Goal: Task Accomplishment & Management: Use online tool/utility

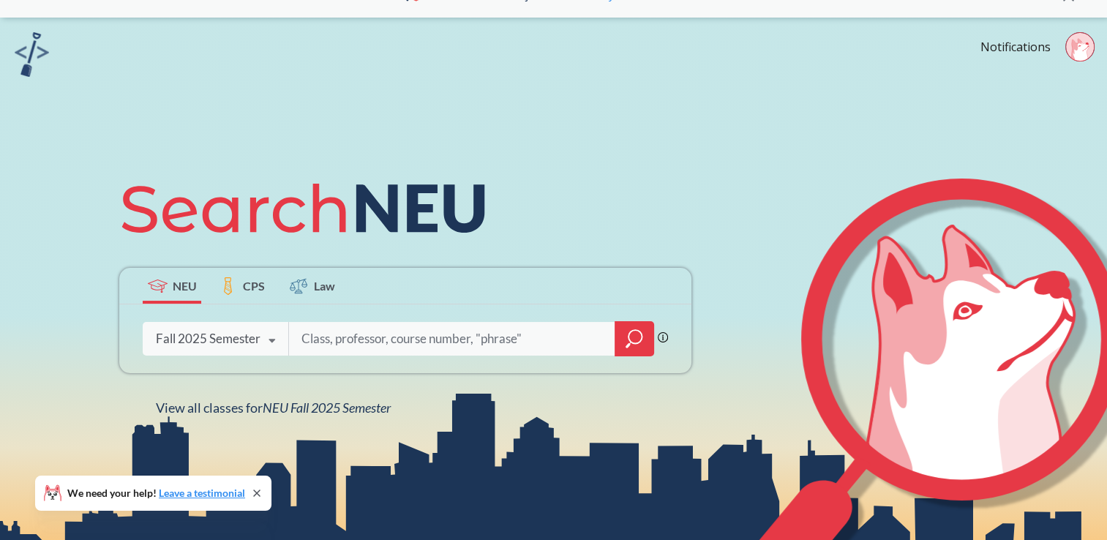
scroll to position [29, 0]
click at [1080, 48] on icon at bounding box center [1080, 50] width 18 height 23
click at [790, 247] on icon at bounding box center [942, 388] width 388 height 421
click at [378, 344] on input "search" at bounding box center [452, 338] width 304 height 31
click at [301, 336] on input "2341" at bounding box center [452, 338] width 304 height 31
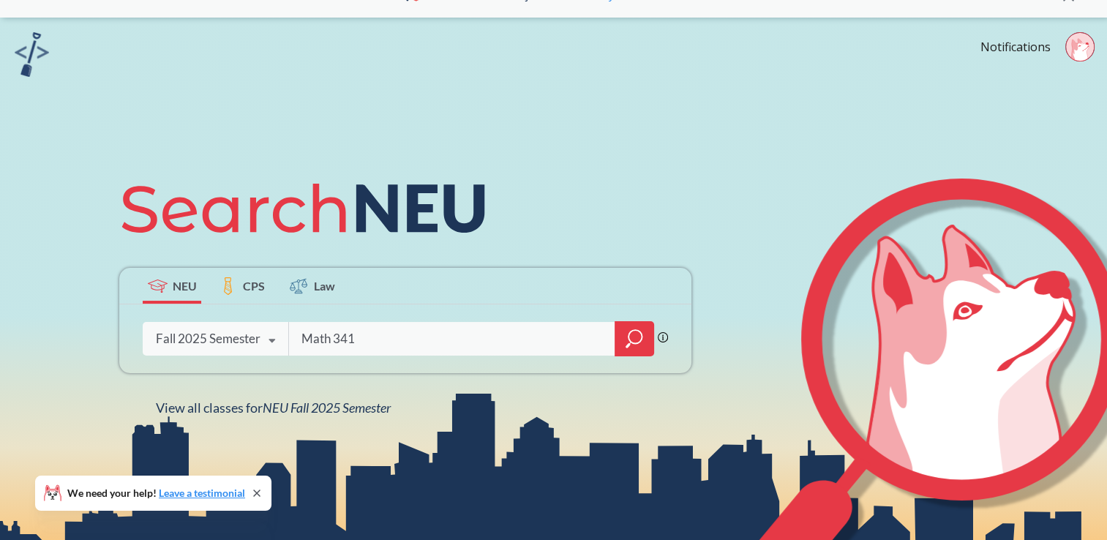
type input "Math 341"
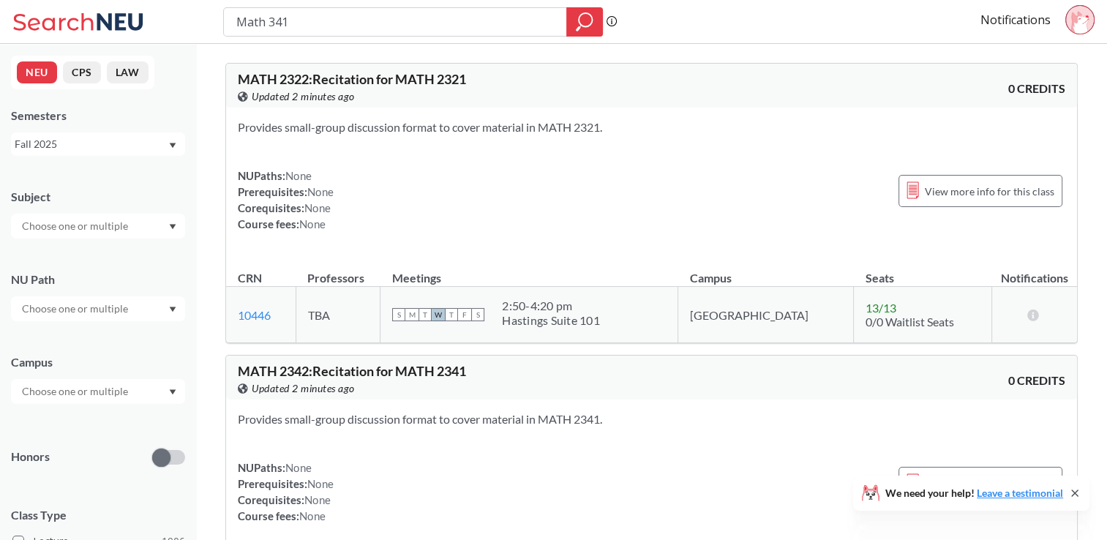
click at [271, 20] on input "Math 341" at bounding box center [395, 22] width 321 height 25
type input "Math 2341"
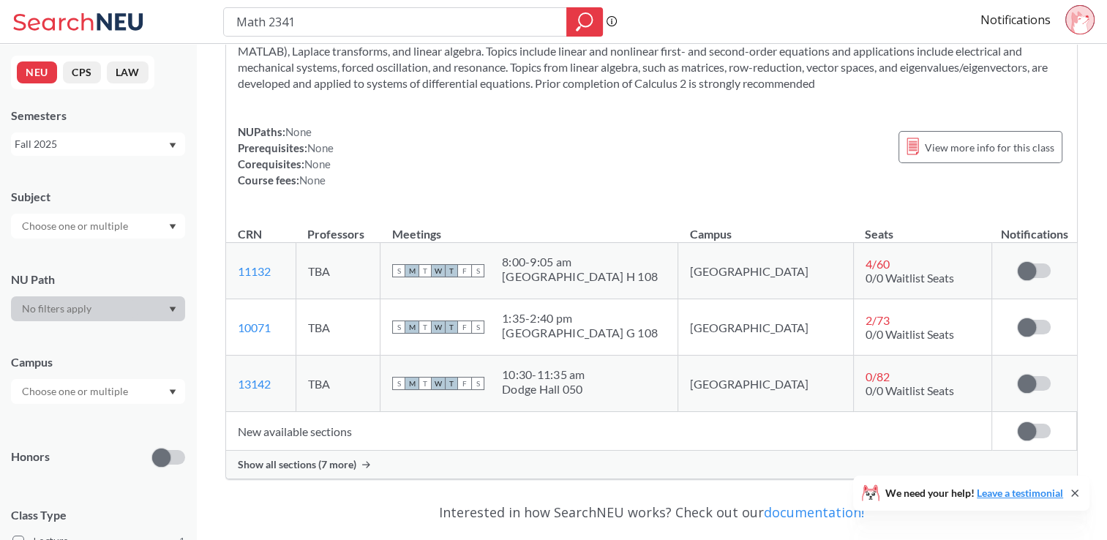
scroll to position [105, 0]
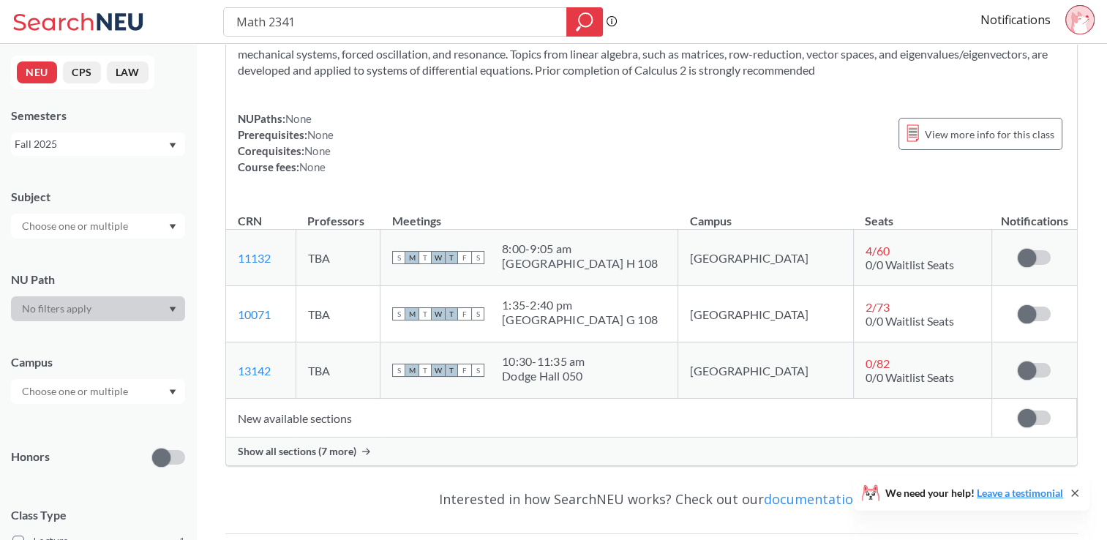
click at [334, 455] on span "Show all sections (7 more)" at bounding box center [297, 451] width 118 height 13
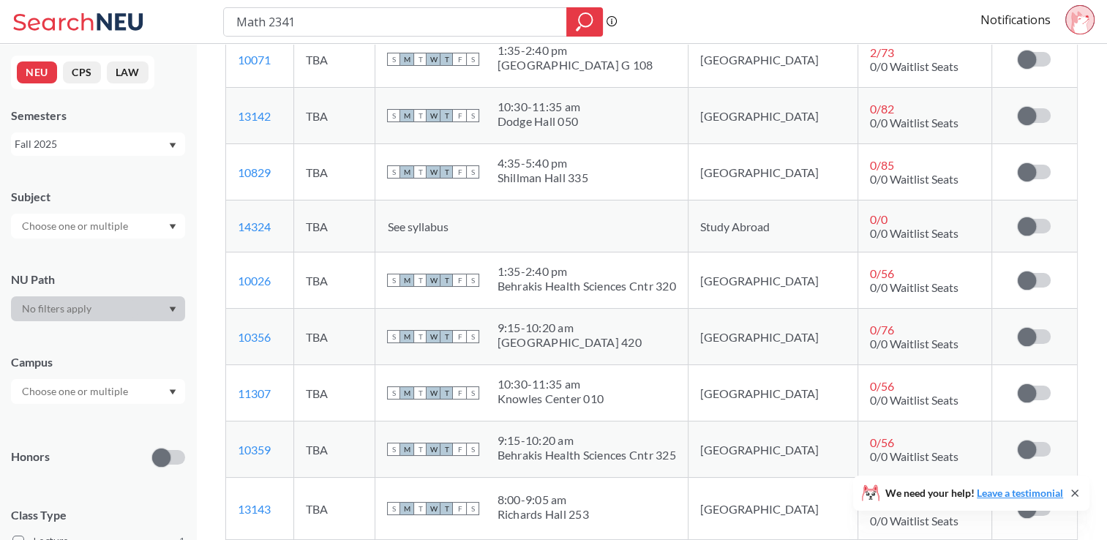
scroll to position [357, 0]
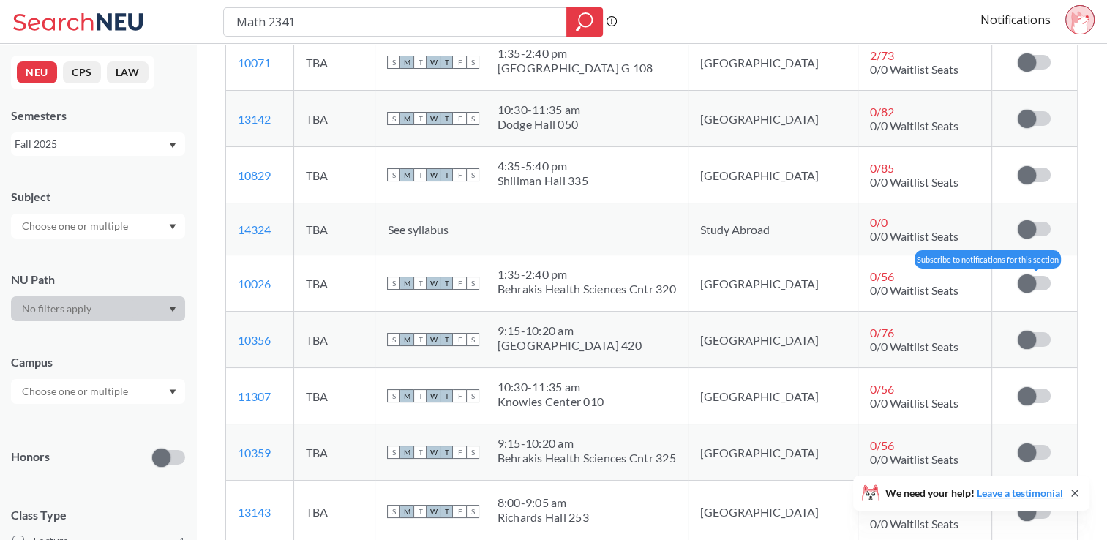
click at [1036, 278] on label at bounding box center [1033, 283] width 33 height 15
click at [1017, 276] on input "checkbox" at bounding box center [1017, 276] width 0 height 0
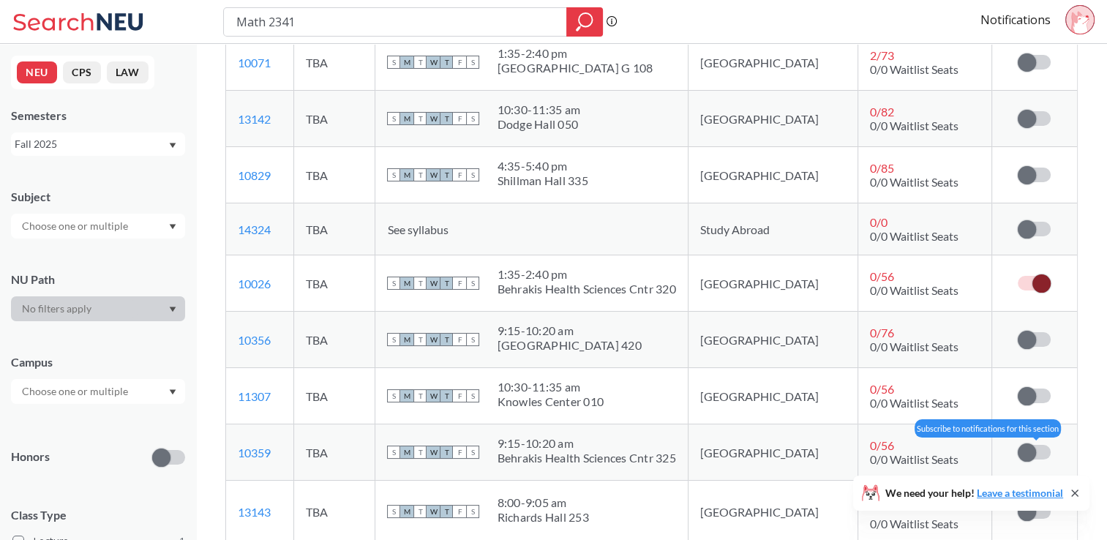
click at [1036, 452] on label at bounding box center [1033, 452] width 33 height 15
click at [1017, 445] on input "checkbox" at bounding box center [1017, 445] width 0 height 0
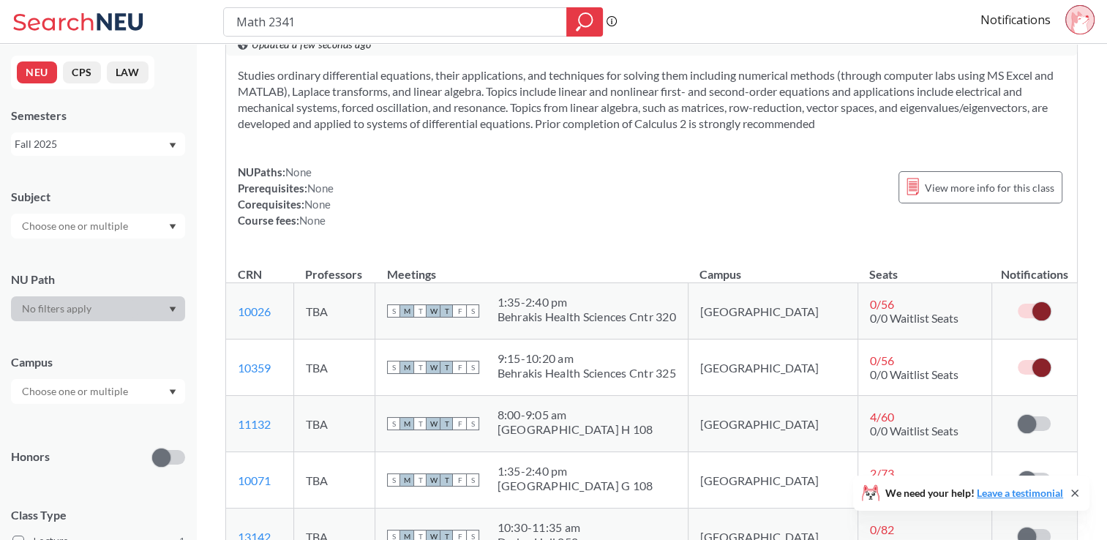
scroll to position [0, 0]
